Goal: Find specific page/section: Find specific page/section

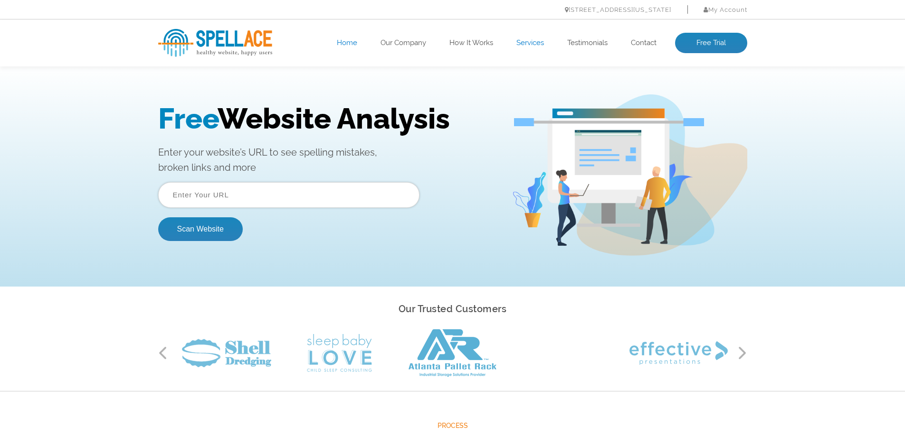
click at [525, 45] on link "Services" at bounding box center [530, 42] width 28 height 9
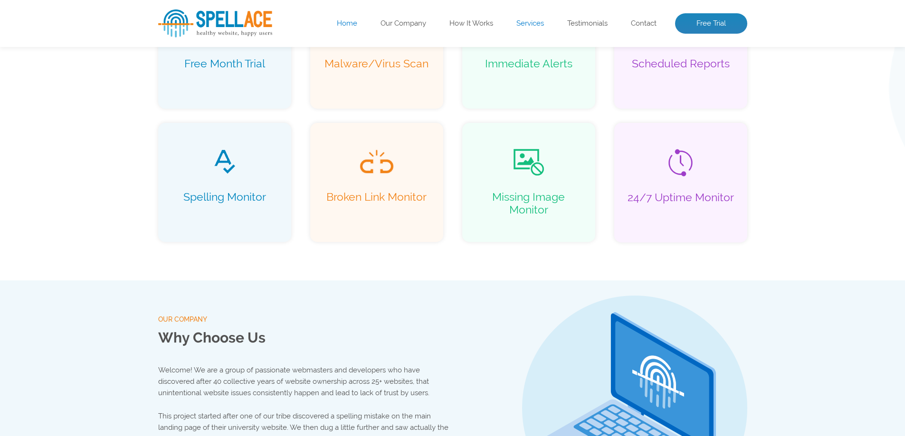
scroll to position [754, 0]
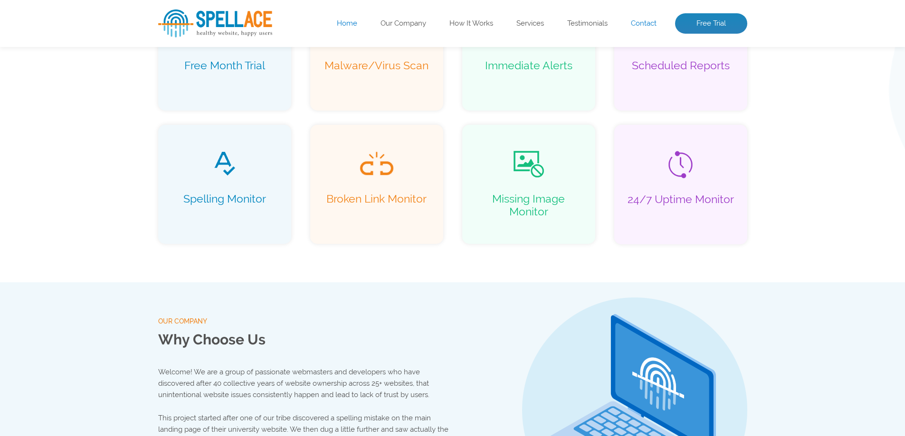
click at [640, 24] on link "Contact" at bounding box center [644, 23] width 26 height 9
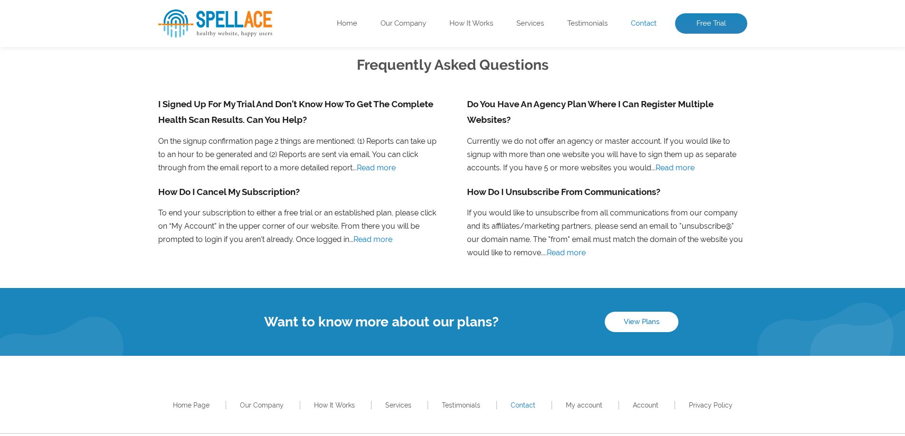
scroll to position [732, 0]
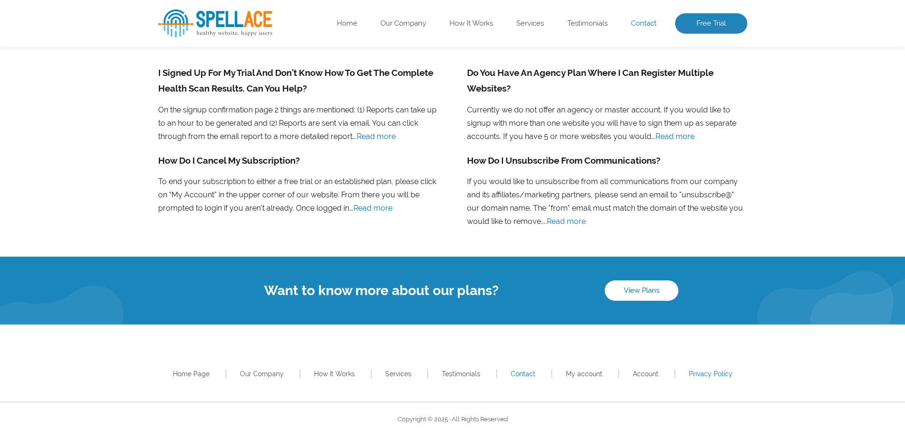
click at [707, 373] on link "Privacy Policy" at bounding box center [710, 374] width 44 height 8
